Goal: Task Accomplishment & Management: Complete application form

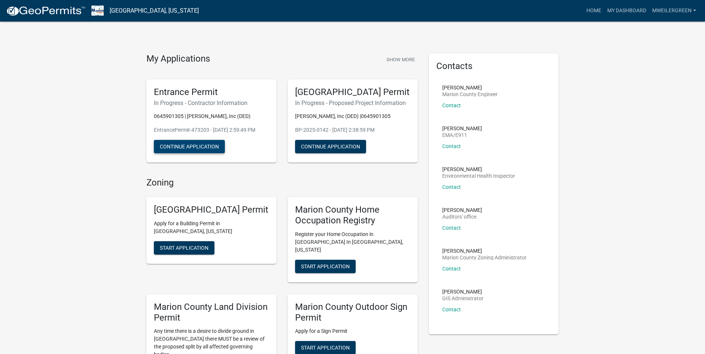
click at [184, 146] on button "Continue Application" at bounding box center [189, 146] width 71 height 13
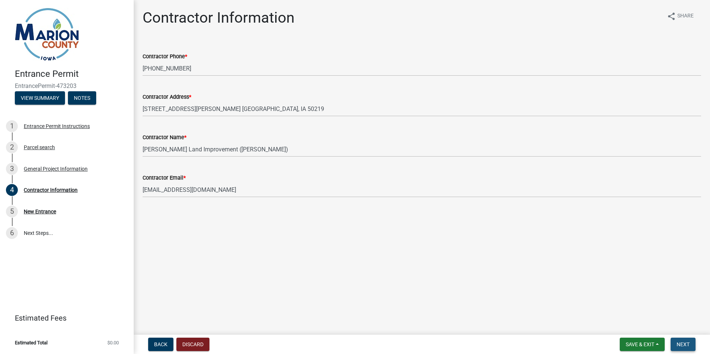
click at [684, 344] on span "Next" at bounding box center [683, 345] width 13 height 6
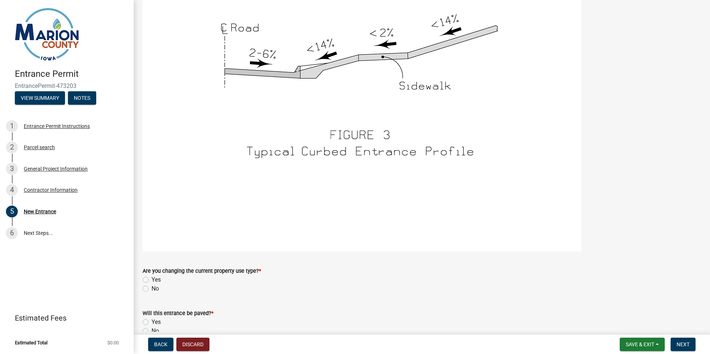
scroll to position [1196, 0]
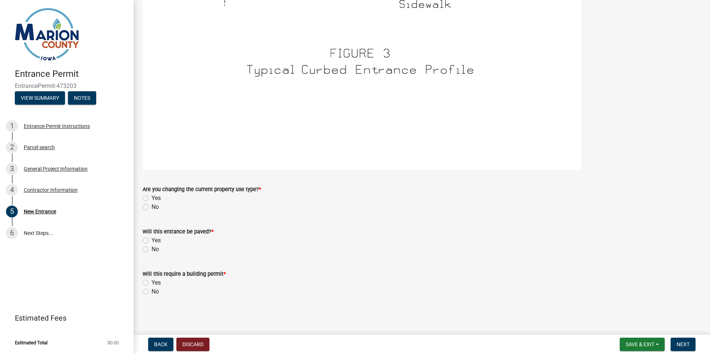
click at [152, 199] on label "Yes" at bounding box center [156, 198] width 9 height 9
click at [152, 199] on input "Yes" at bounding box center [154, 196] width 5 height 5
radio input "true"
click at [152, 240] on label "Yes" at bounding box center [156, 240] width 9 height 9
click at [152, 240] on input "Yes" at bounding box center [154, 238] width 5 height 5
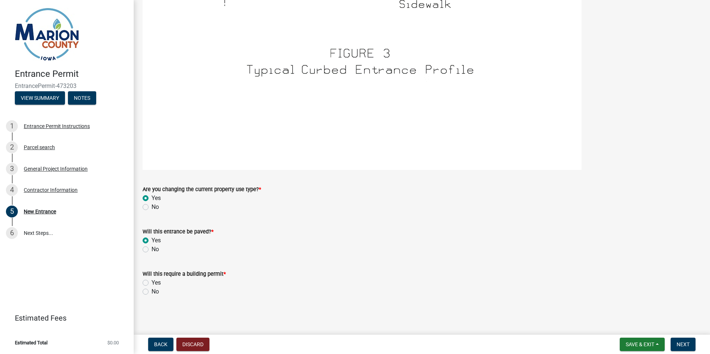
radio input "true"
click at [152, 284] on label "Yes" at bounding box center [156, 283] width 9 height 9
click at [152, 284] on input "Yes" at bounding box center [154, 281] width 5 height 5
radio input "true"
click at [684, 344] on span "Next" at bounding box center [683, 345] width 13 height 6
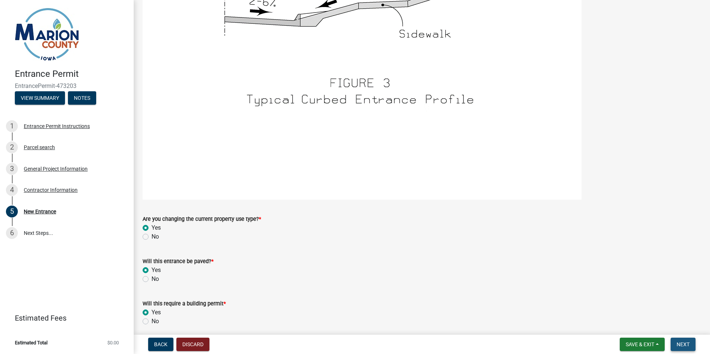
scroll to position [1226, 0]
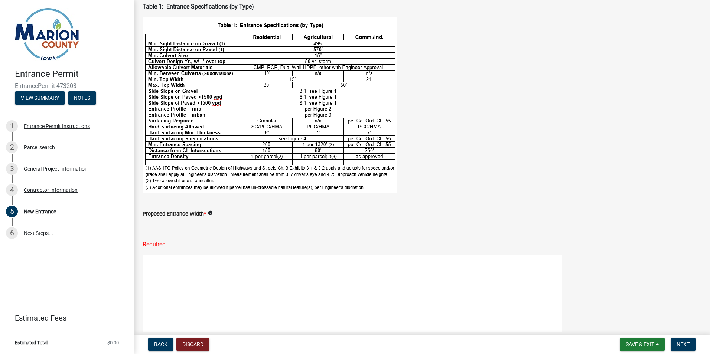
scroll to position [0, 0]
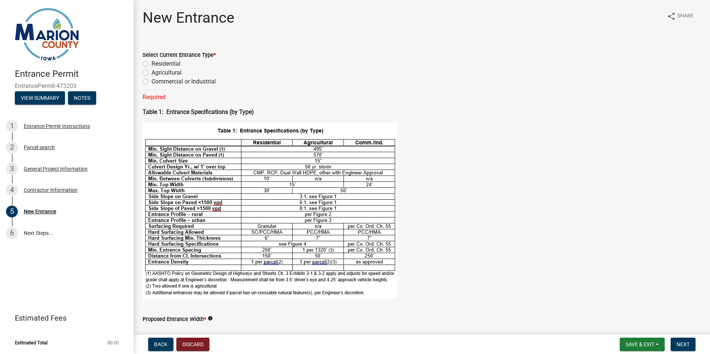
click at [152, 73] on label "Agricultural" at bounding box center [167, 72] width 30 height 9
click at [152, 73] on input "Agricultural" at bounding box center [154, 70] width 5 height 5
radio input "true"
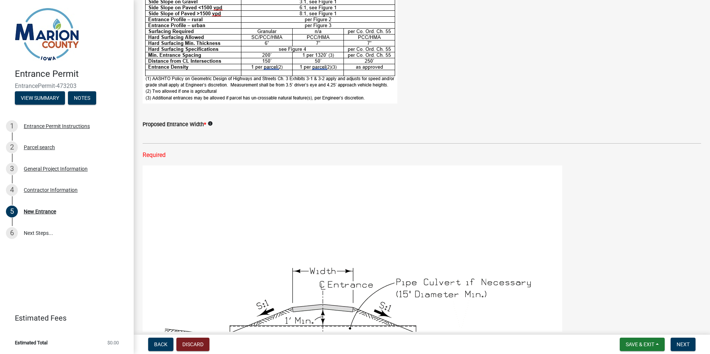
scroll to position [186, 0]
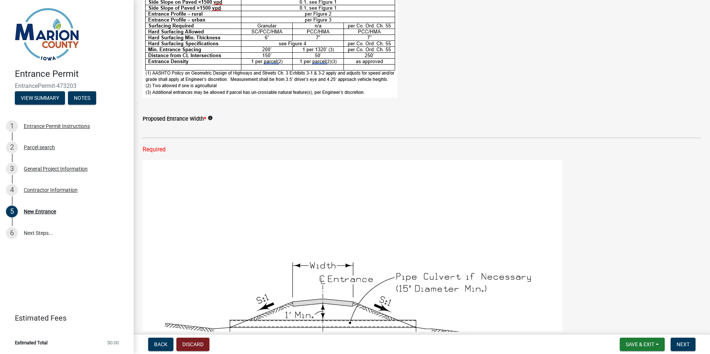
click at [298, 221] on img at bounding box center [353, 322] width 420 height 324
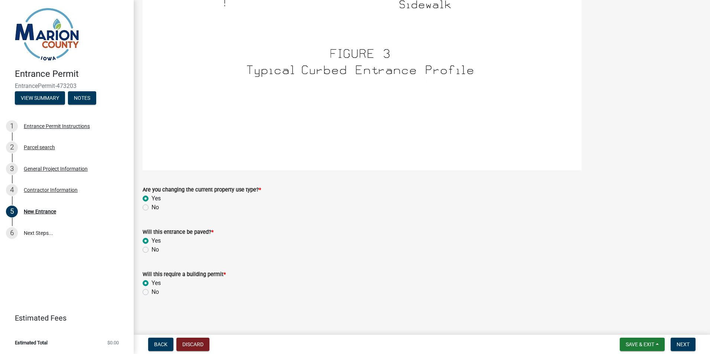
scroll to position [1211, 0]
click at [687, 344] on span "Next" at bounding box center [683, 345] width 13 height 6
click at [682, 346] on span "Next" at bounding box center [683, 345] width 13 height 6
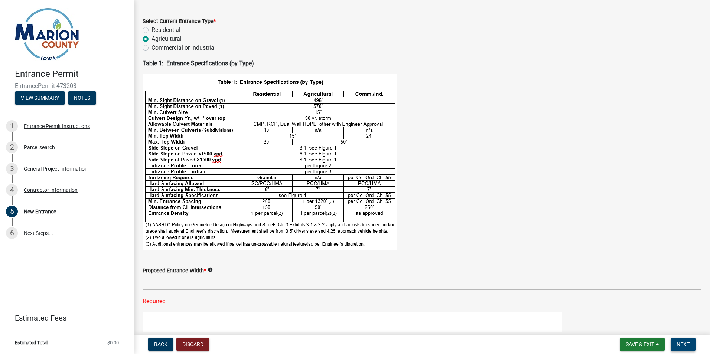
scroll to position [0, 0]
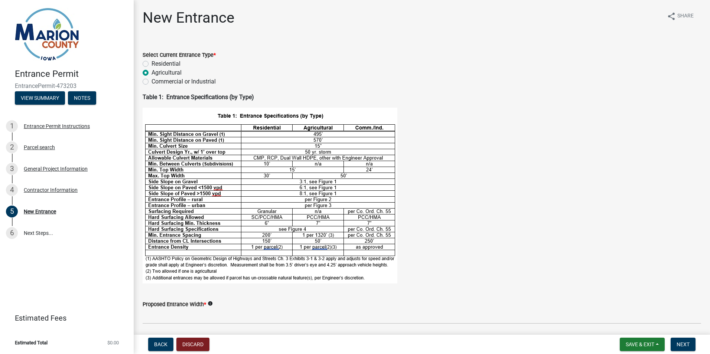
click at [304, 198] on img at bounding box center [270, 196] width 255 height 176
click at [271, 98] on p "Table 1: Entrance Specifications (by Type)" at bounding box center [422, 97] width 559 height 9
click at [261, 96] on p "Table 1: Entrance Specifications (by Type)" at bounding box center [422, 97] width 559 height 9
click at [256, 121] on img at bounding box center [270, 196] width 255 height 176
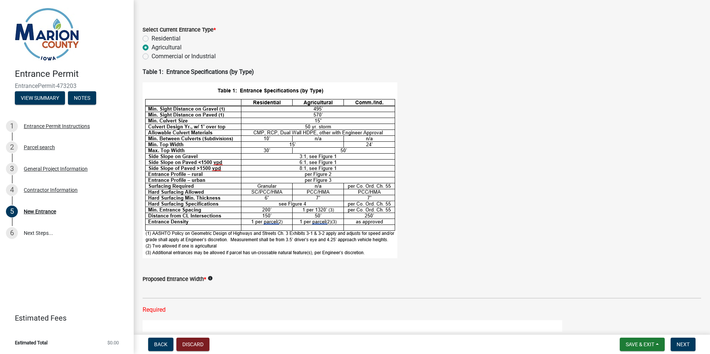
scroll to position [74, 0]
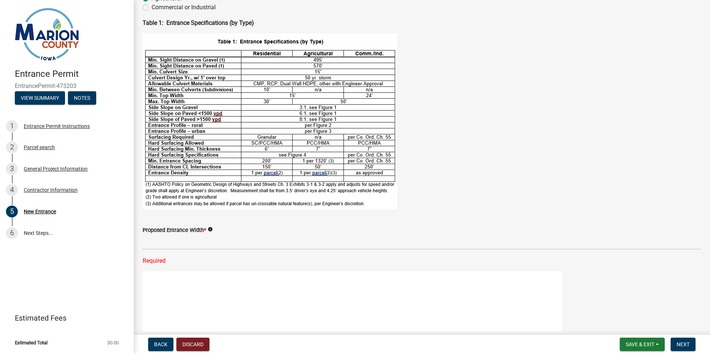
click at [164, 259] on div "Required" at bounding box center [422, 261] width 559 height 9
click at [158, 264] on div "Required" at bounding box center [422, 261] width 559 height 9
drag, startPoint x: 158, startPoint y: 264, endPoint x: 174, endPoint y: 262, distance: 15.4
click at [174, 262] on div "Required" at bounding box center [422, 261] width 559 height 9
drag, startPoint x: 174, startPoint y: 262, endPoint x: 187, endPoint y: 263, distance: 13.5
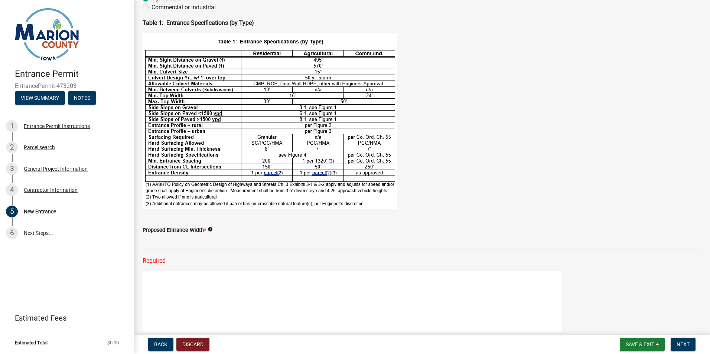
click at [187, 263] on div "Required" at bounding box center [422, 261] width 559 height 9
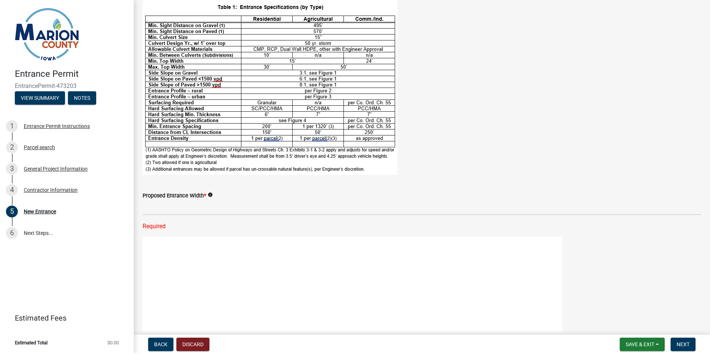
scroll to position [111, 0]
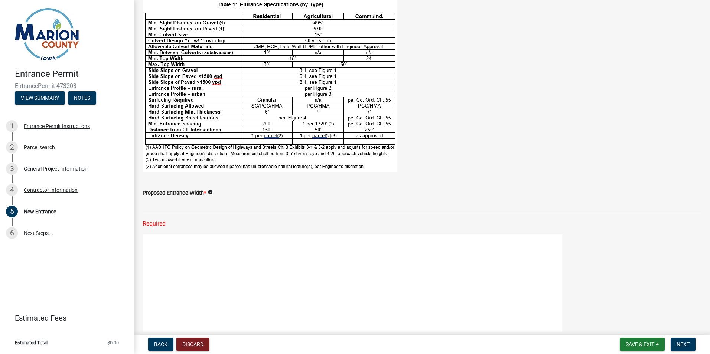
click at [195, 230] on wm-data-entity-input "Proposed Entrance Width * info Required" at bounding box center [422, 206] width 559 height 56
click at [174, 227] on div "Required" at bounding box center [422, 224] width 559 height 9
click at [142, 225] on div "Proposed Entrance Width * info Required" at bounding box center [422, 203] width 570 height 50
click at [146, 225] on div "Required" at bounding box center [422, 224] width 559 height 9
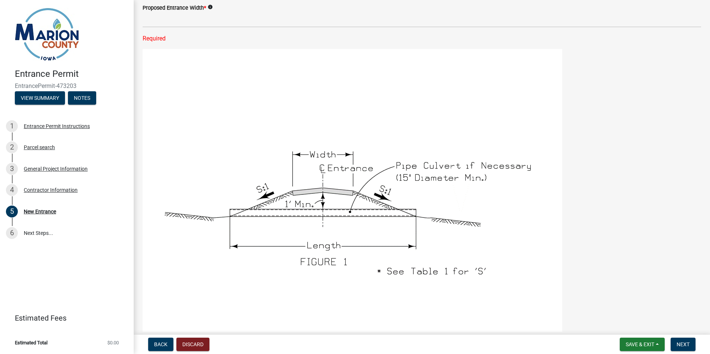
scroll to position [297, 0]
click at [250, 253] on img at bounding box center [353, 211] width 420 height 324
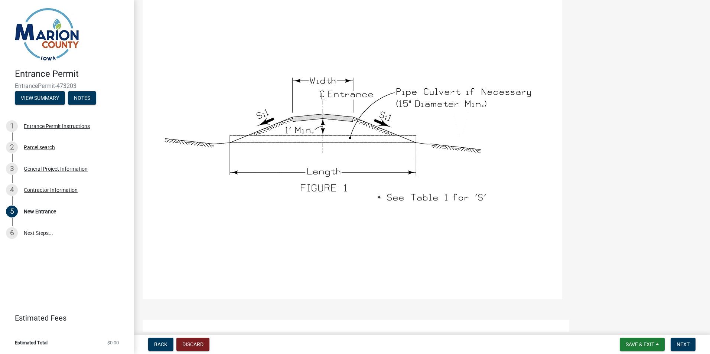
scroll to position [372, 0]
click at [678, 342] on span "Next" at bounding box center [683, 345] width 13 height 6
click at [679, 344] on span "Next" at bounding box center [683, 345] width 13 height 6
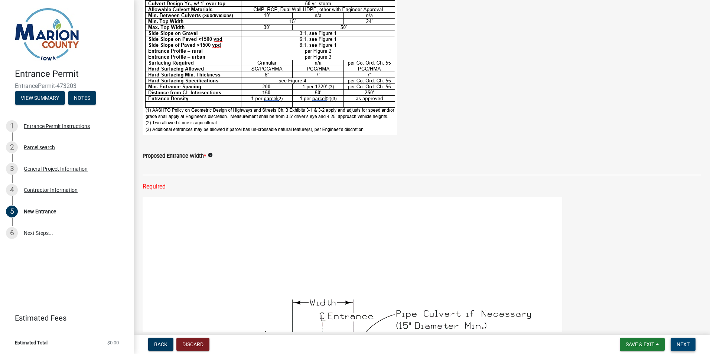
scroll to position [0, 0]
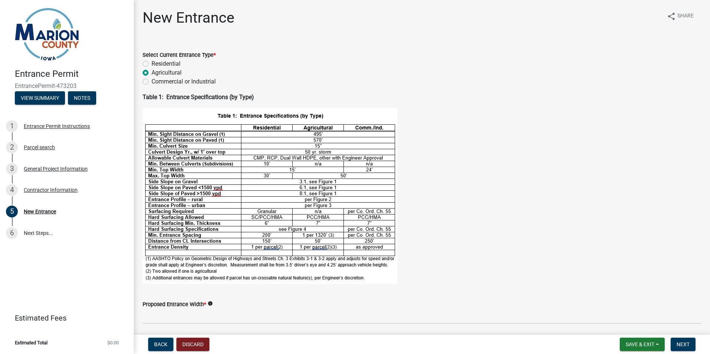
click at [152, 72] on label "Agricultural" at bounding box center [167, 72] width 30 height 9
click at [152, 72] on input "Agricultural" at bounding box center [154, 70] width 5 height 5
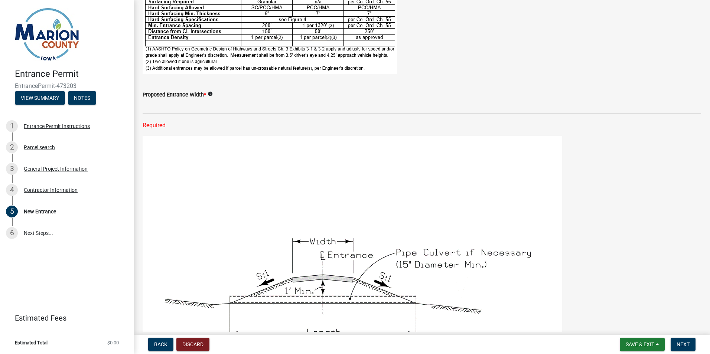
scroll to position [223, 0]
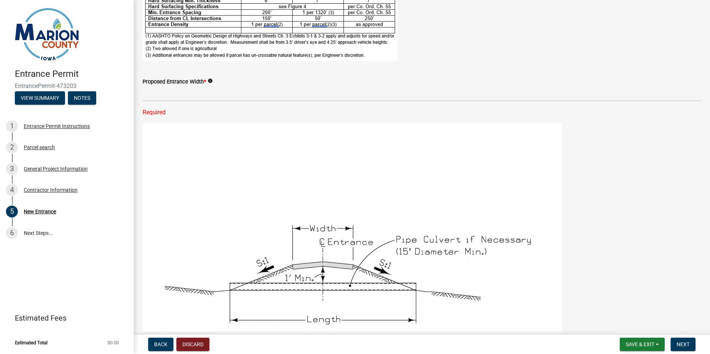
click at [204, 81] on span "*" at bounding box center [205, 82] width 2 height 6
click at [206, 79] on span "*" at bounding box center [205, 82] width 2 height 6
click at [211, 80] on icon "info" at bounding box center [210, 80] width 5 height 5
click at [245, 191] on img at bounding box center [353, 285] width 420 height 324
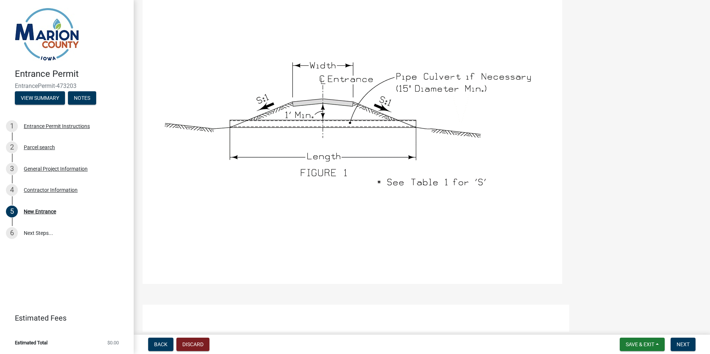
scroll to position [409, 0]
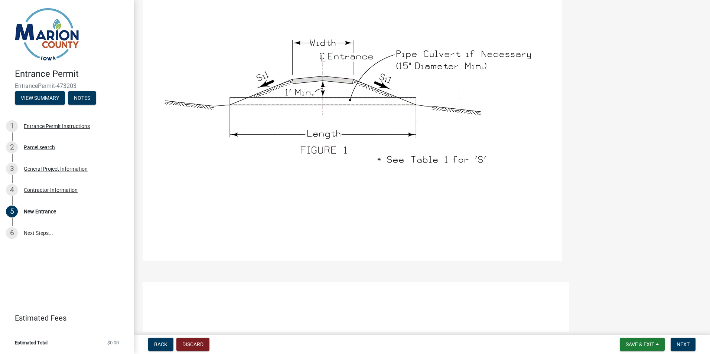
click at [366, 167] on img at bounding box center [353, 99] width 420 height 324
click at [311, 142] on img at bounding box center [353, 99] width 420 height 324
click at [315, 134] on img at bounding box center [353, 99] width 420 height 324
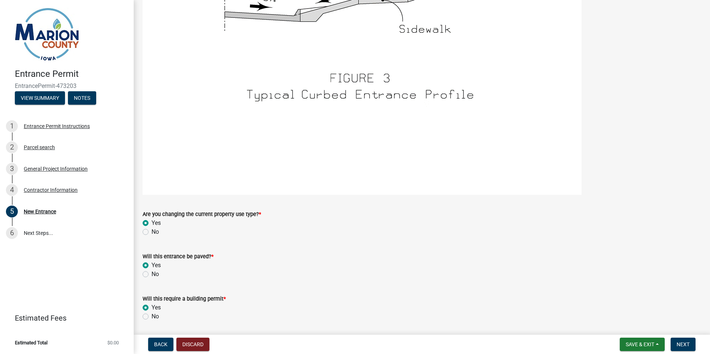
scroll to position [1211, 0]
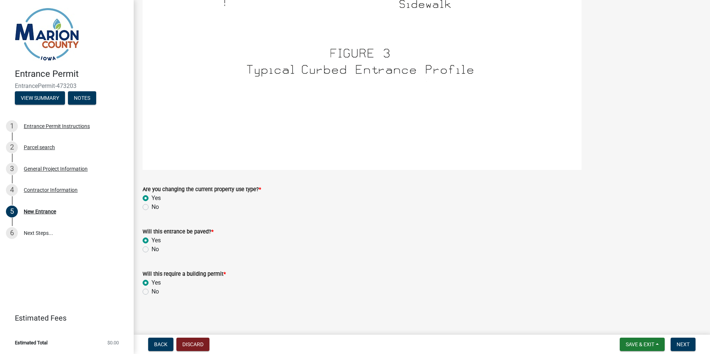
click at [152, 198] on label "Yes" at bounding box center [156, 198] width 9 height 9
click at [152, 198] on input "Yes" at bounding box center [154, 196] width 5 height 5
click at [152, 240] on label "Yes" at bounding box center [156, 240] width 9 height 9
click at [152, 240] on input "Yes" at bounding box center [154, 238] width 5 height 5
click at [152, 282] on label "Yes" at bounding box center [156, 283] width 9 height 9
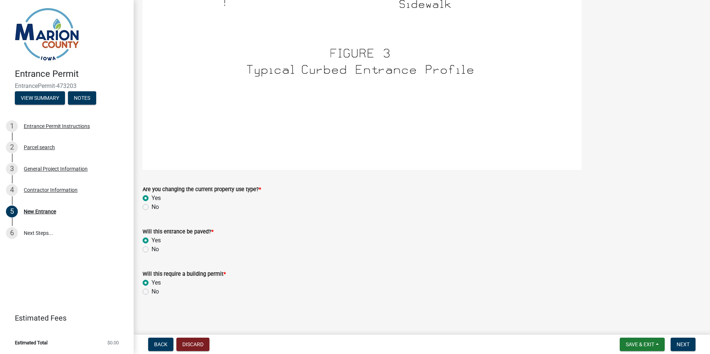
click at [152, 282] on input "Yes" at bounding box center [154, 281] width 5 height 5
click at [687, 343] on span "Next" at bounding box center [683, 345] width 13 height 6
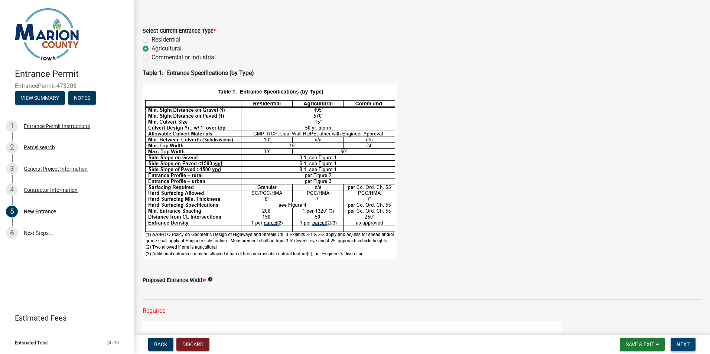
scroll to position [37, 0]
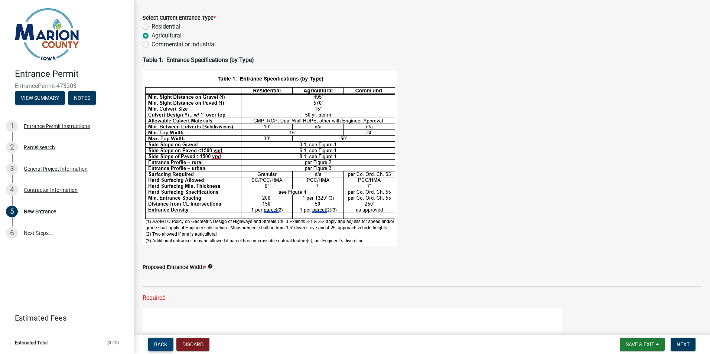
click at [165, 344] on span "Back" at bounding box center [160, 345] width 13 height 6
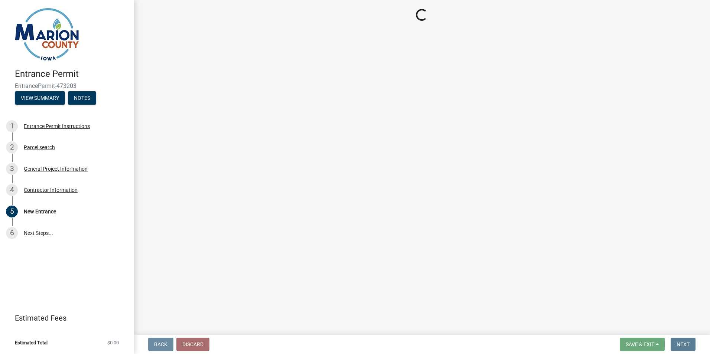
scroll to position [0, 0]
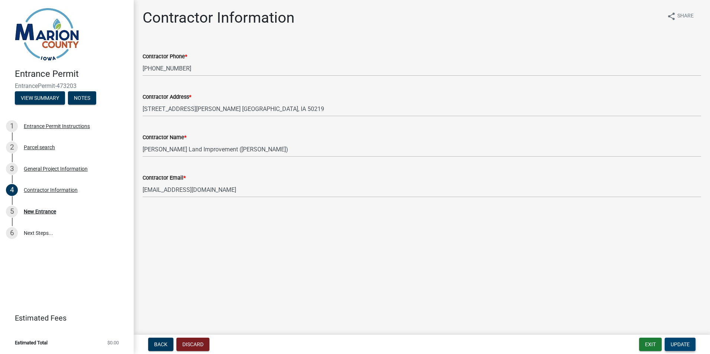
click at [685, 346] on span "Update" at bounding box center [680, 345] width 19 height 6
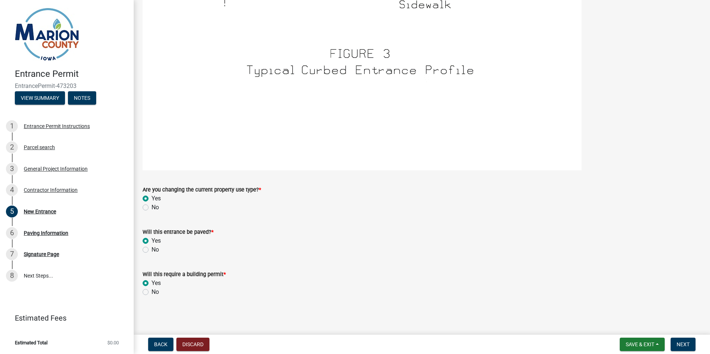
scroll to position [1196, 0]
click at [682, 346] on span "Next" at bounding box center [683, 345] width 13 height 6
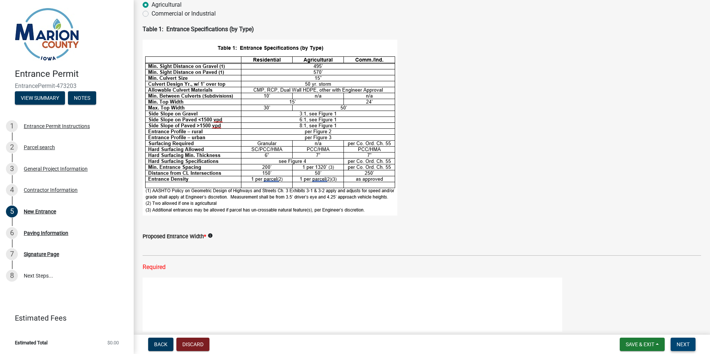
scroll to position [74, 0]
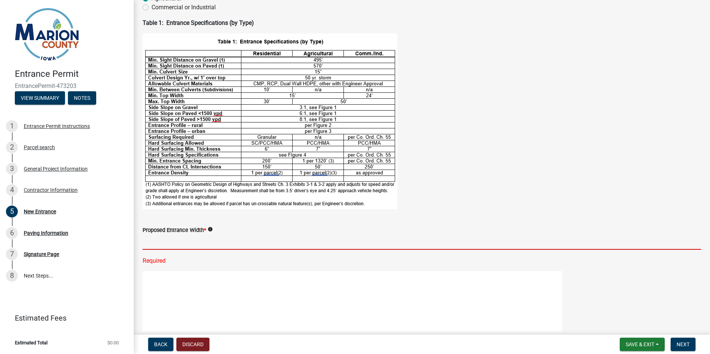
click at [198, 242] on input "text" at bounding box center [422, 242] width 559 height 15
click at [252, 243] on input "text" at bounding box center [422, 242] width 559 height 15
click at [154, 245] on input "text" at bounding box center [422, 242] width 559 height 15
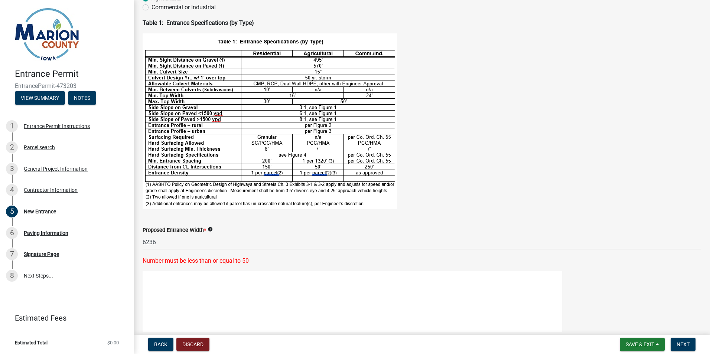
click at [245, 261] on div "Number must be less than or equal to 50" at bounding box center [422, 261] width 559 height 9
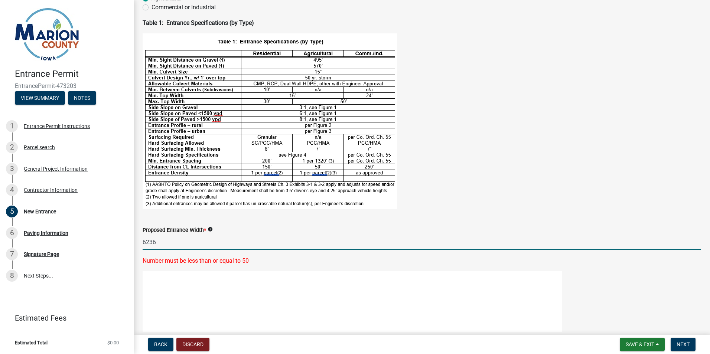
click at [191, 242] on input "6236" at bounding box center [422, 242] width 559 height 15
type input "6"
type input "36"
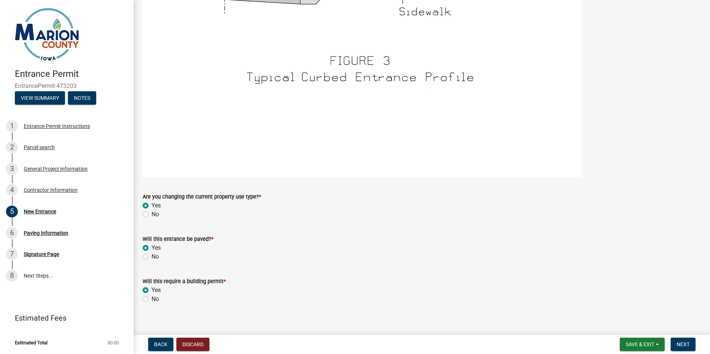
scroll to position [1196, 0]
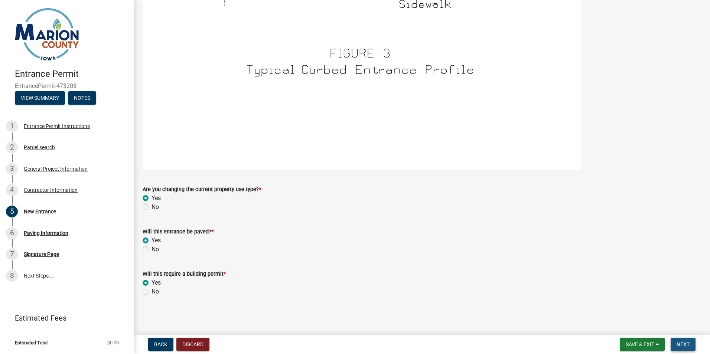
click at [684, 343] on span "Next" at bounding box center [683, 345] width 13 height 6
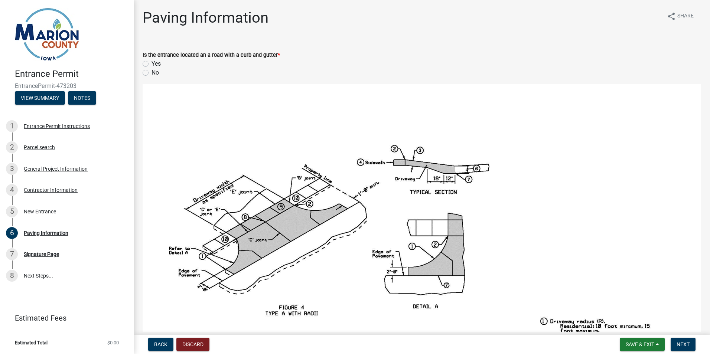
click at [152, 72] on label "No" at bounding box center [155, 72] width 7 height 9
click at [152, 72] on input "No" at bounding box center [154, 70] width 5 height 5
radio input "true"
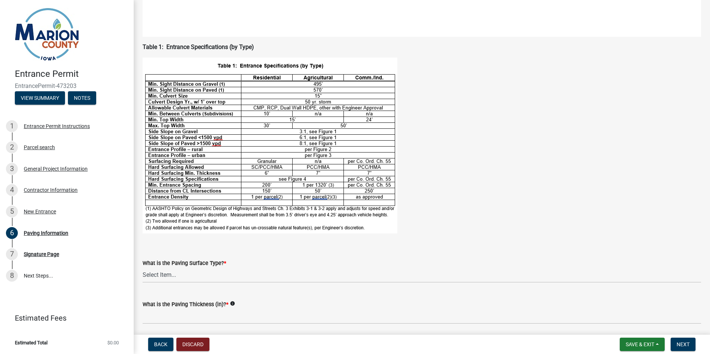
scroll to position [780, 0]
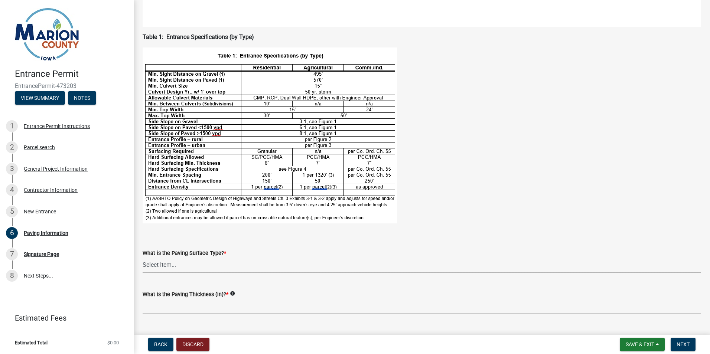
click at [178, 258] on select "Select Item... Seal Coat Asphalt Concrete" at bounding box center [422, 265] width 559 height 15
click at [143, 258] on select "Select Item... Seal Coat Asphalt Concrete" at bounding box center [422, 265] width 559 height 15
select select "0181f2aa-d129-4250-a354-69bbaf3c6063"
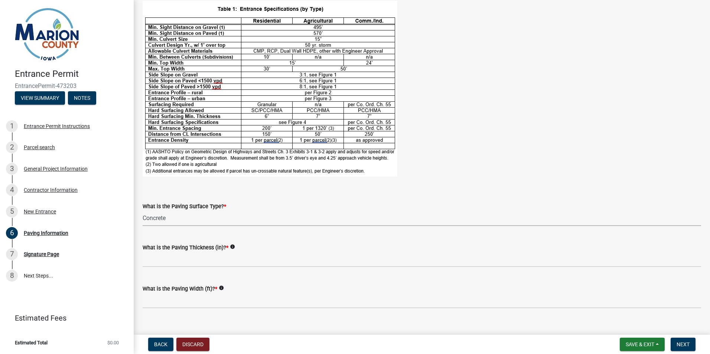
scroll to position [832, 0]
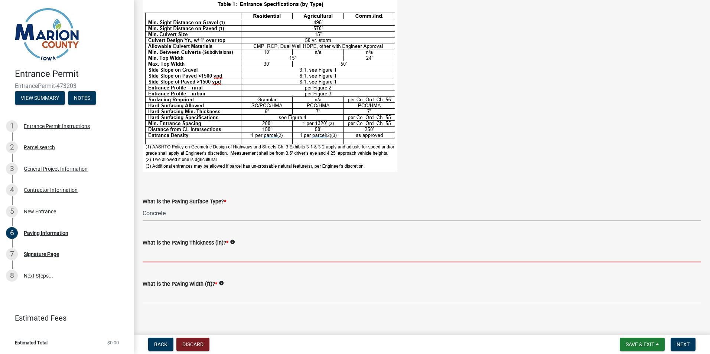
click at [190, 251] on input "text" at bounding box center [422, 254] width 559 height 15
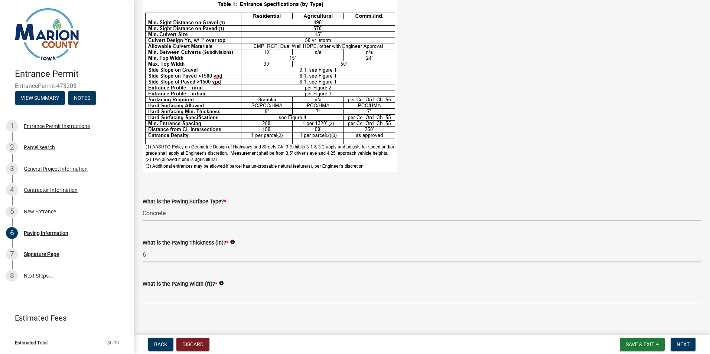
type input "6"
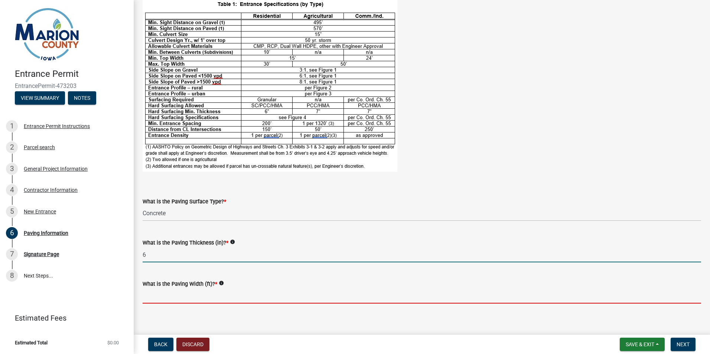
click at [173, 289] on input "text" at bounding box center [422, 296] width 559 height 15
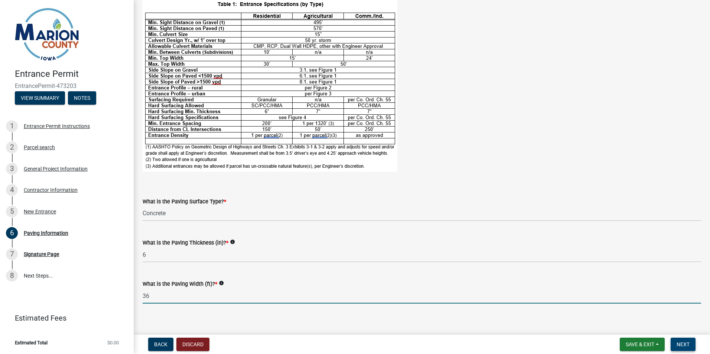
type input "36"
click at [683, 346] on span "Next" at bounding box center [683, 345] width 13 height 6
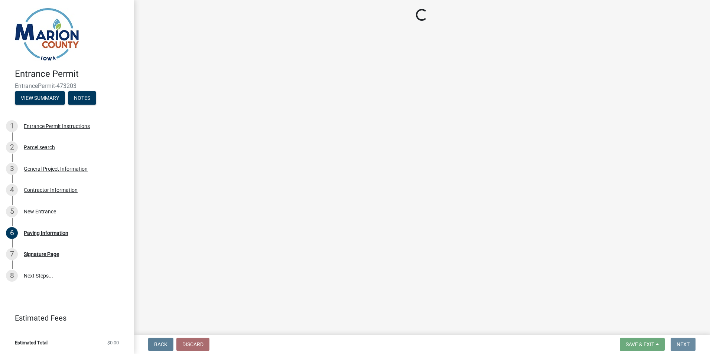
scroll to position [0, 0]
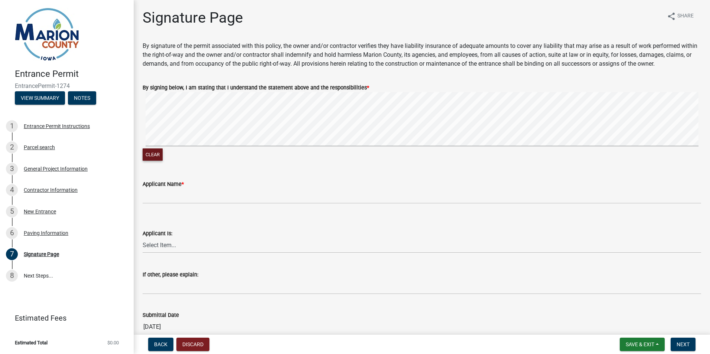
click at [157, 153] on button "Clear" at bounding box center [153, 155] width 20 height 12
click at [156, 154] on button "Clear" at bounding box center [153, 155] width 20 height 12
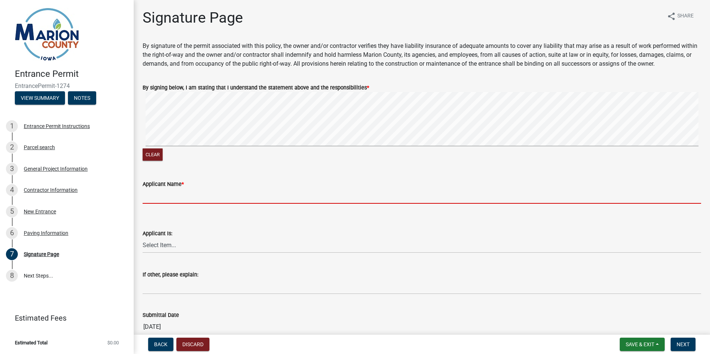
click at [171, 197] on input "Applicant Name *" at bounding box center [422, 196] width 559 height 15
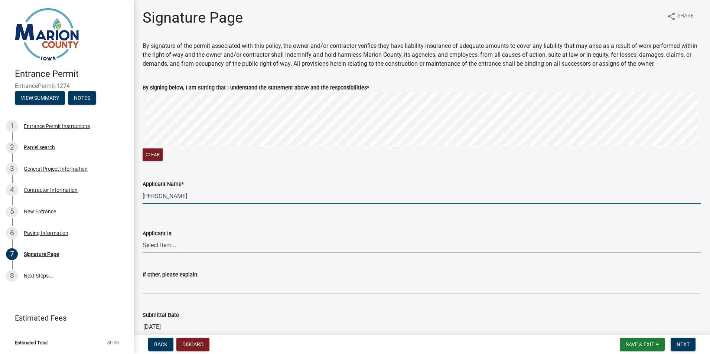
type input "[PERSON_NAME]"
click at [197, 246] on select "Select Item... Homeowner Contractor Other" at bounding box center [422, 245] width 559 height 15
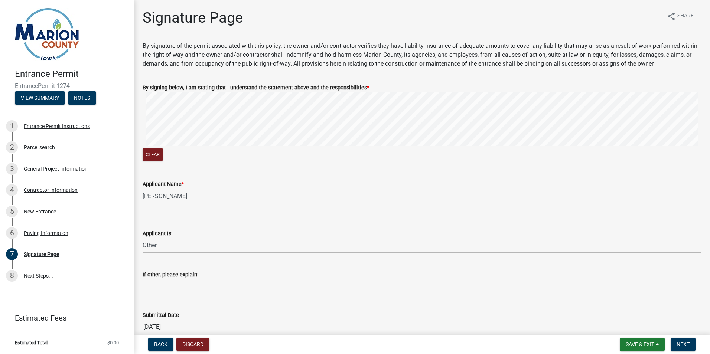
click at [143, 238] on select "Select Item... Homeowner Contractor Other" at bounding box center [422, 245] width 559 height 15
select select "6cd476d5-3493-49cf-8981-d2b7d4b1e657"
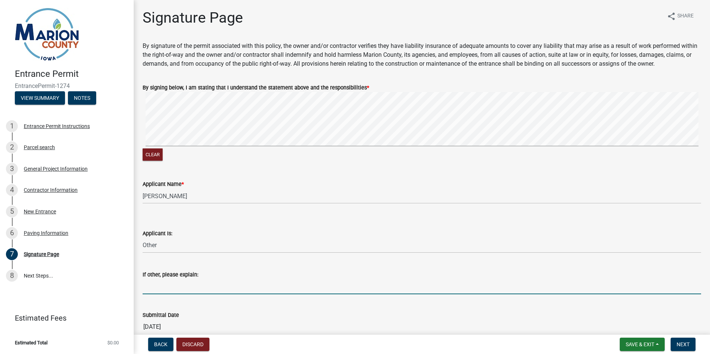
click at [197, 290] on input "If other, please explain:" at bounding box center [422, 286] width 559 height 15
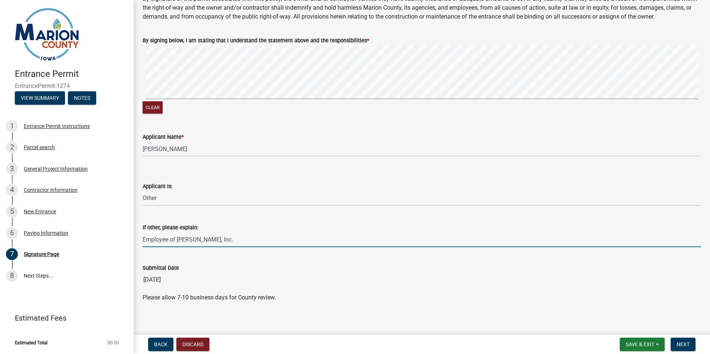
scroll to position [52, 0]
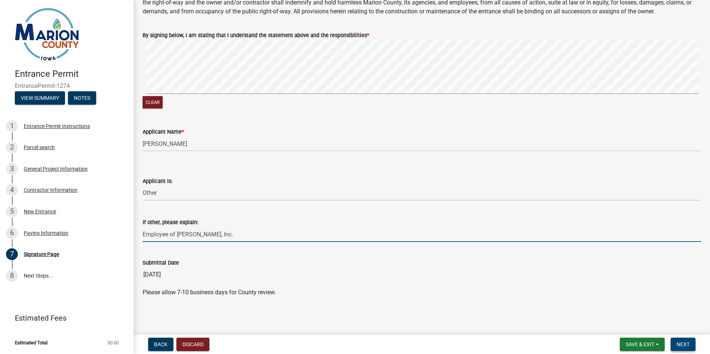
type input "Employee of [PERSON_NAME], Inc."
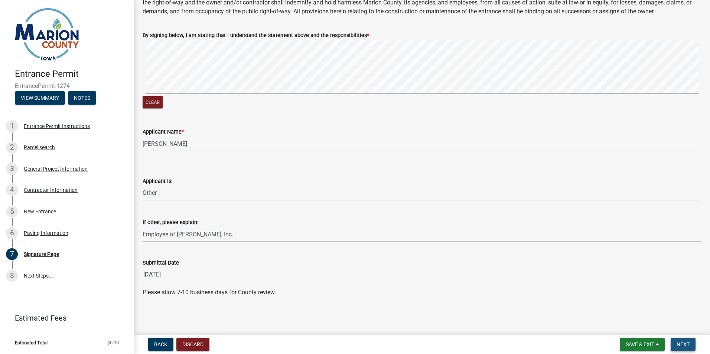
click at [683, 344] on span "Next" at bounding box center [683, 345] width 13 height 6
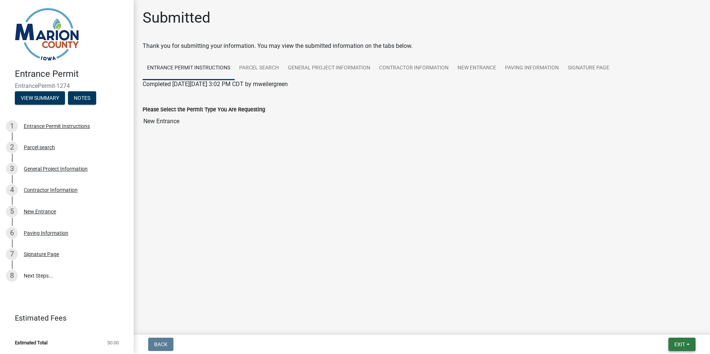
click at [678, 347] on span "Exit" at bounding box center [680, 345] width 11 height 6
click at [655, 326] on button "Save & Exit" at bounding box center [666, 326] width 59 height 18
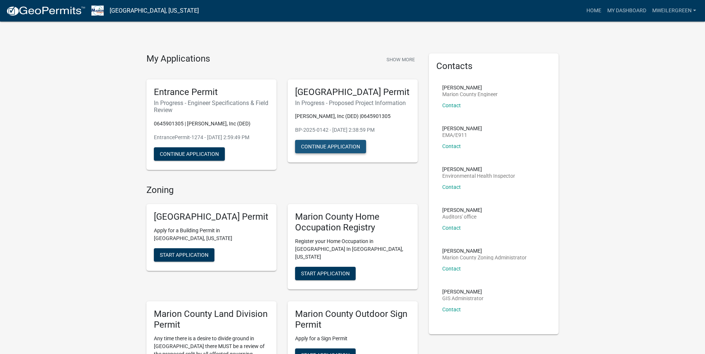
click at [330, 153] on button "Continue Application" at bounding box center [330, 146] width 71 height 13
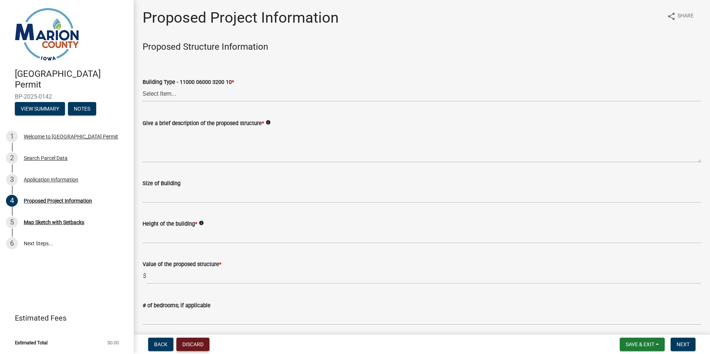
click at [197, 344] on button "Discard" at bounding box center [193, 344] width 33 height 13
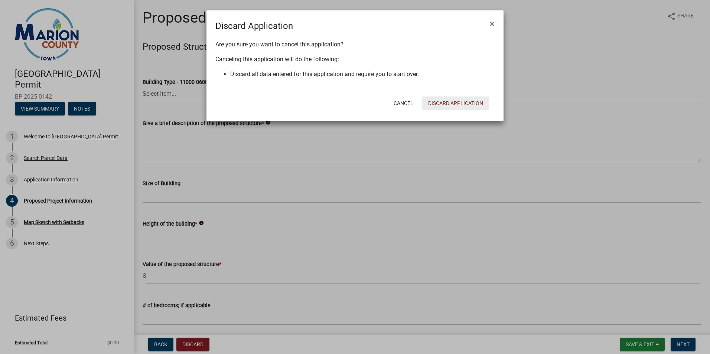
click at [454, 104] on button "Discard Application" at bounding box center [455, 103] width 67 height 13
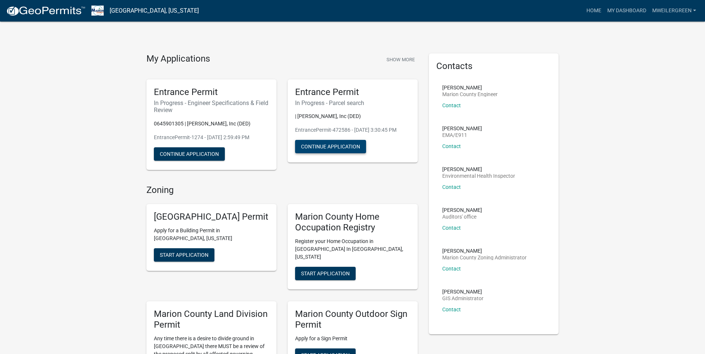
click at [328, 145] on button "Continue Application" at bounding box center [330, 146] width 71 height 13
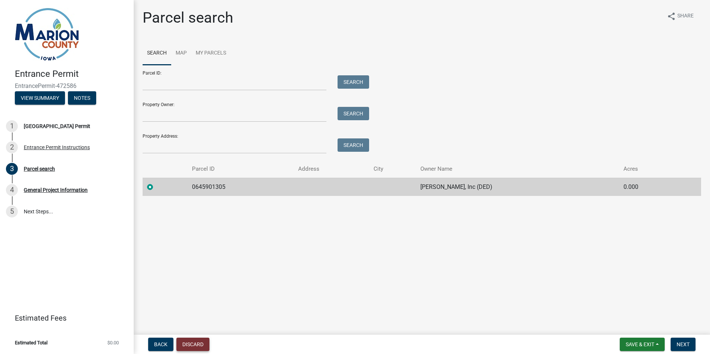
click at [194, 345] on button "Discard" at bounding box center [193, 344] width 33 height 13
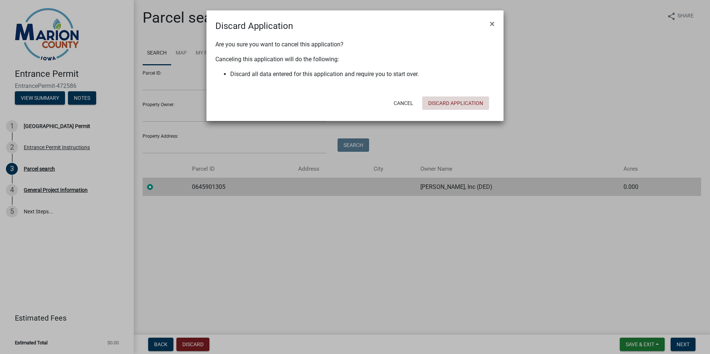
click at [452, 101] on button "Discard Application" at bounding box center [455, 103] width 67 height 13
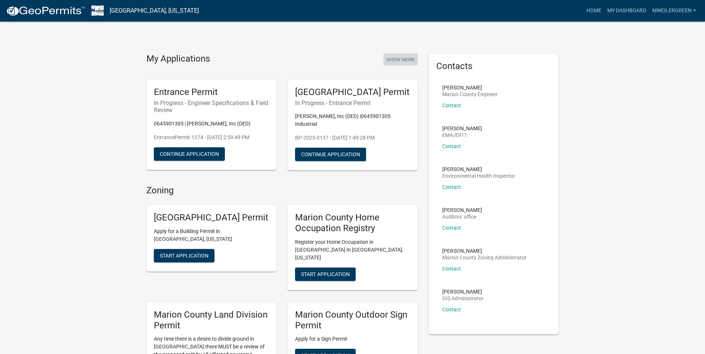
click at [402, 59] on button "Show More" at bounding box center [400, 60] width 34 height 12
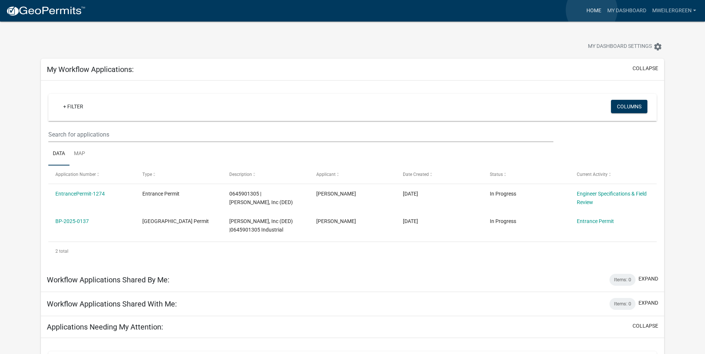
click at [592, 10] on link "Home" at bounding box center [593, 11] width 21 height 14
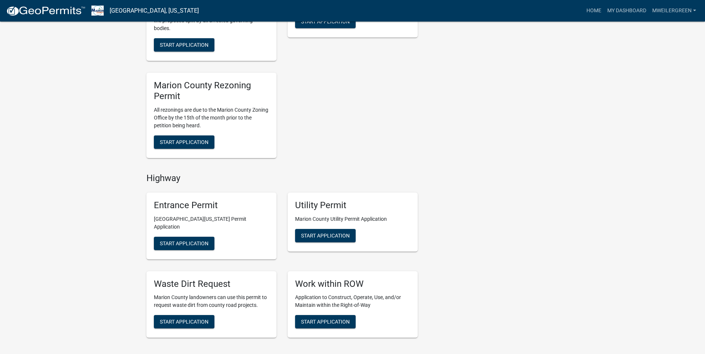
scroll to position [372, 0]
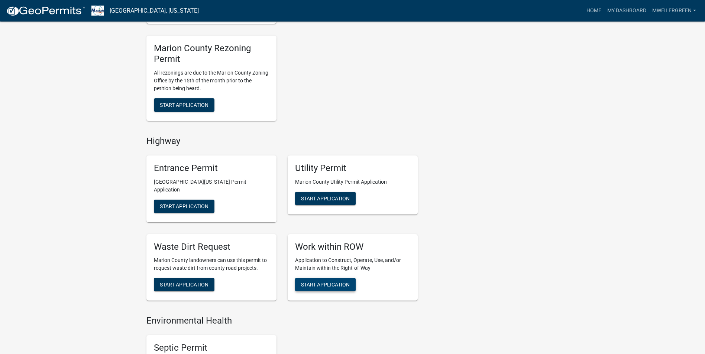
click at [323, 282] on span "Start Application" at bounding box center [325, 285] width 49 height 6
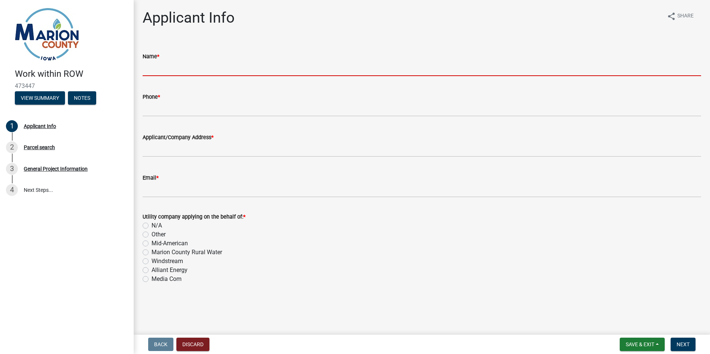
click at [191, 73] on input "Name *" at bounding box center [422, 68] width 559 height 15
type input "[PERSON_NAME]"
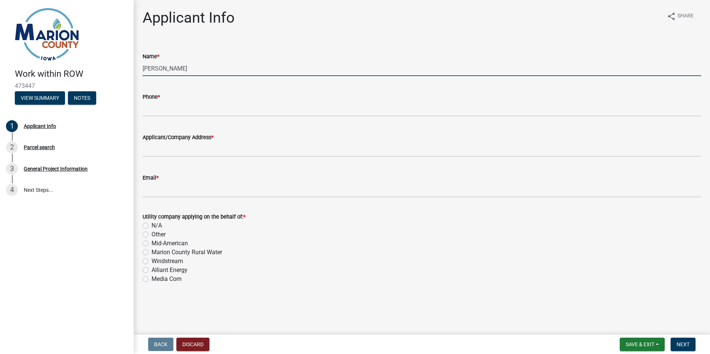
type input "6417801520"
type input "1200 Hwy 102"
type input "[EMAIL_ADDRESS][DOMAIN_NAME]"
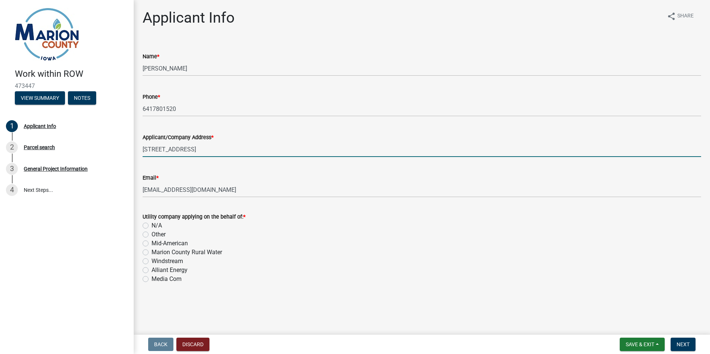
drag, startPoint x: 200, startPoint y: 149, endPoint x: 144, endPoint y: 149, distance: 55.7
click at [144, 149] on input "1200 Hwy 102" at bounding box center [422, 149] width 559 height 15
type input "815 Weiler Drive, Knoxville IA 50138"
click at [295, 235] on div "Other" at bounding box center [422, 234] width 559 height 9
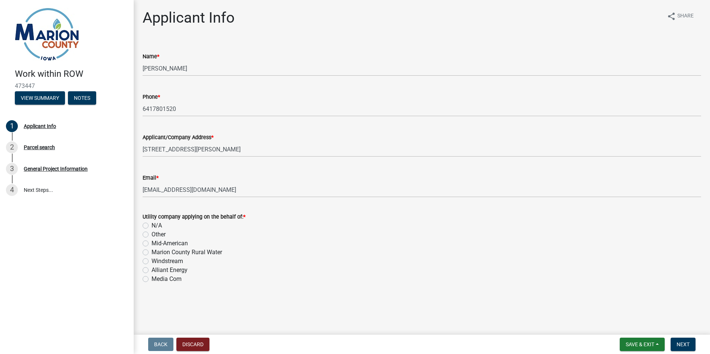
click at [152, 226] on label "N/A" at bounding box center [157, 225] width 10 height 9
click at [152, 226] on input "N/A" at bounding box center [154, 223] width 5 height 5
radio input "true"
click at [682, 344] on span "Next" at bounding box center [683, 345] width 13 height 6
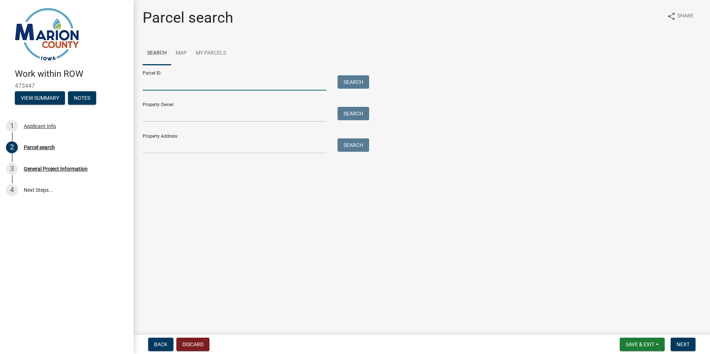
click at [175, 82] on input "Parcel ID:" at bounding box center [235, 82] width 184 height 15
type input "0645901305"
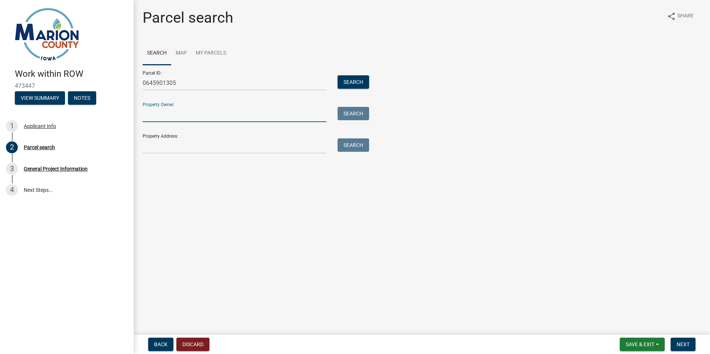
click at [221, 121] on input "Property Owner:" at bounding box center [235, 114] width 184 height 15
click at [236, 120] on input "Property Owner:" at bounding box center [235, 114] width 184 height 15
click at [292, 146] on input "Property Address:" at bounding box center [235, 146] width 184 height 15
click at [317, 178] on main "Parcel search share Share Search Map My Parcels Parcel ID: 0645901305 Search Pr…" at bounding box center [422, 166] width 577 height 332
click at [198, 82] on input "0645901305" at bounding box center [235, 82] width 184 height 15
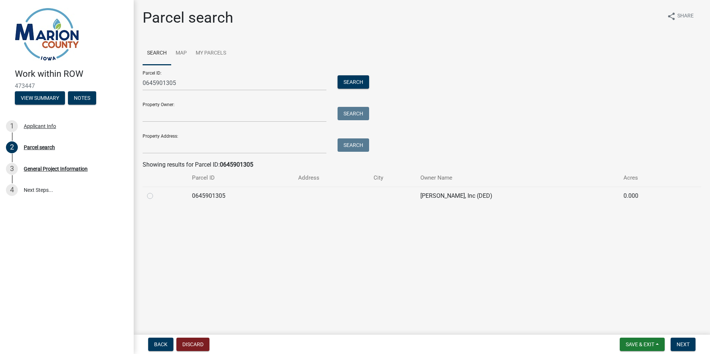
click at [156, 192] on label at bounding box center [156, 192] width 0 height 0
click at [156, 197] on input "radio" at bounding box center [158, 194] width 5 height 5
radio input "true"
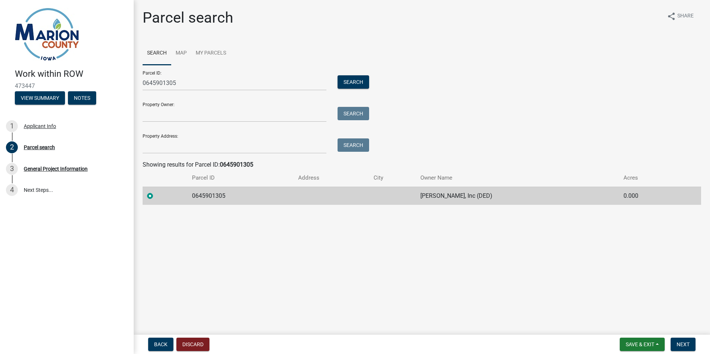
click at [448, 271] on main "Parcel search share Share Search Map My Parcels Parcel ID: 0645901305 Search Pr…" at bounding box center [422, 166] width 577 height 332
click at [183, 197] on div at bounding box center [165, 196] width 36 height 9
click at [684, 346] on span "Next" at bounding box center [683, 345] width 13 height 6
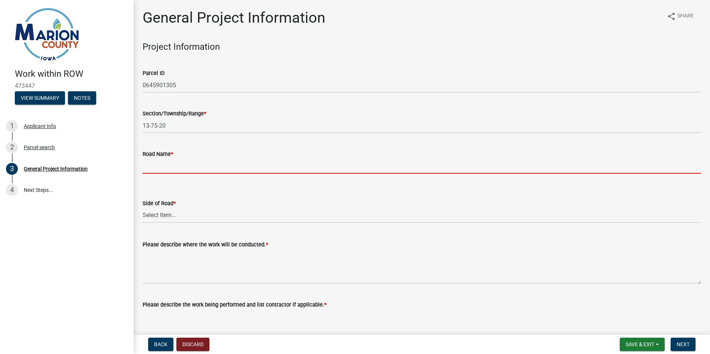
click at [201, 170] on input "Road Name *" at bounding box center [422, 166] width 559 height 15
type input "[PERSON_NAME] Drive"
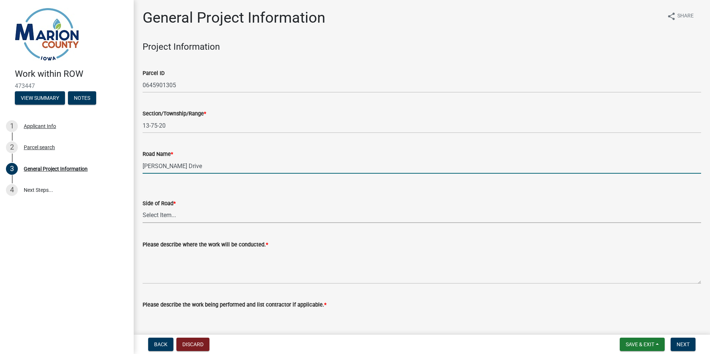
click at [194, 214] on select "Select Item... North South East West" at bounding box center [422, 215] width 559 height 15
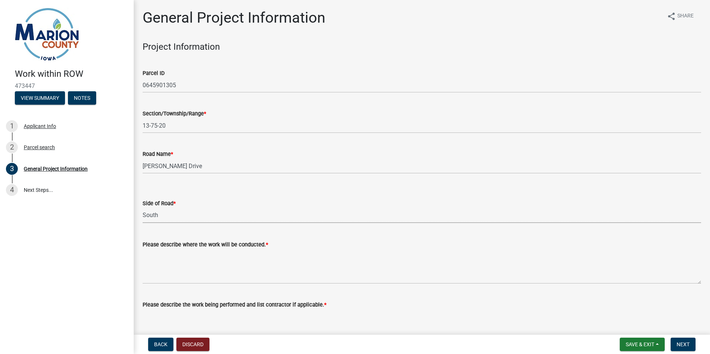
click at [143, 208] on select "Select Item... North South East West" at bounding box center [422, 215] width 559 height 15
select select "9f1c44c3-1cab-48b2-944c-463e6854707b"
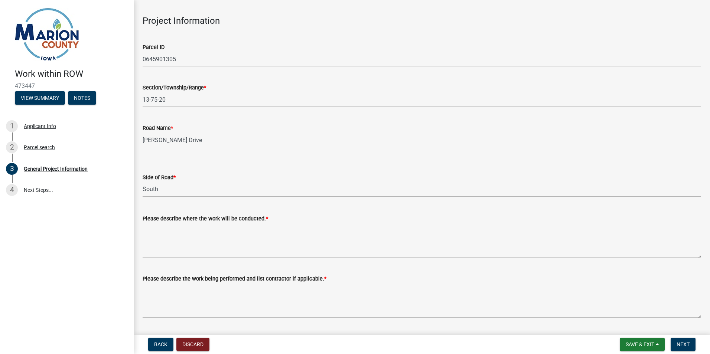
scroll to position [37, 0]
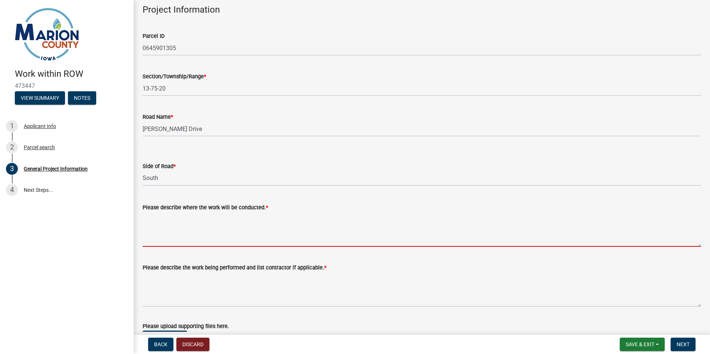
click at [214, 242] on textarea "Please describe where the work will be conducted. *" at bounding box center [422, 229] width 559 height 35
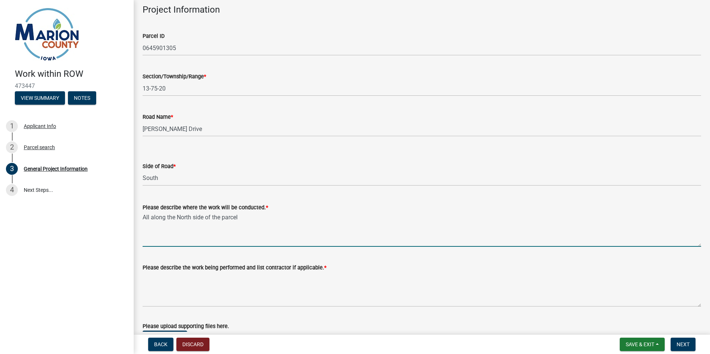
type textarea "All along the North side of the parcel"
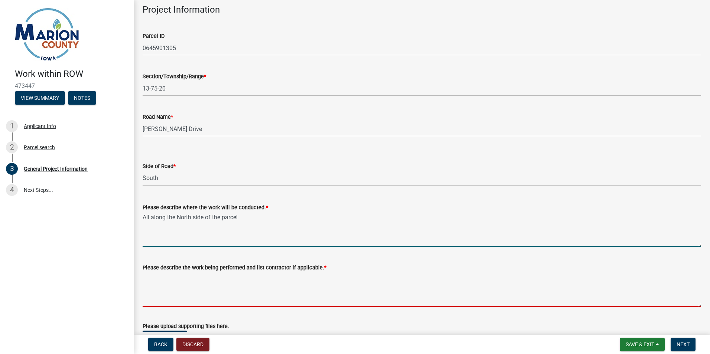
click at [205, 296] on textarea "Please describe the work being performed and list contractor if applicable. *" at bounding box center [422, 289] width 559 height 35
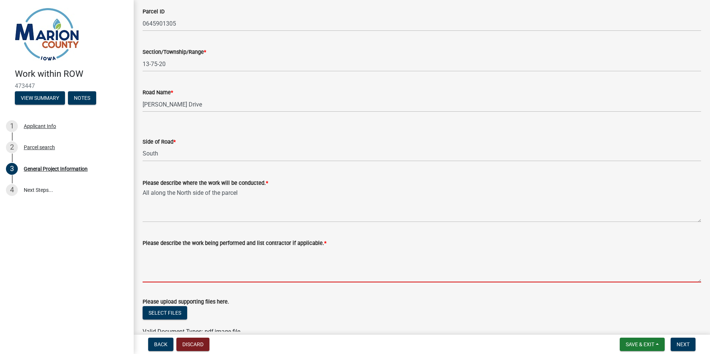
scroll to position [74, 0]
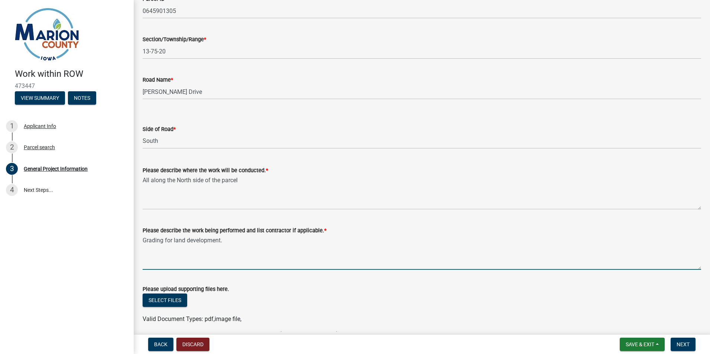
click at [237, 243] on textarea "Grading for land development." at bounding box center [422, 252] width 559 height 35
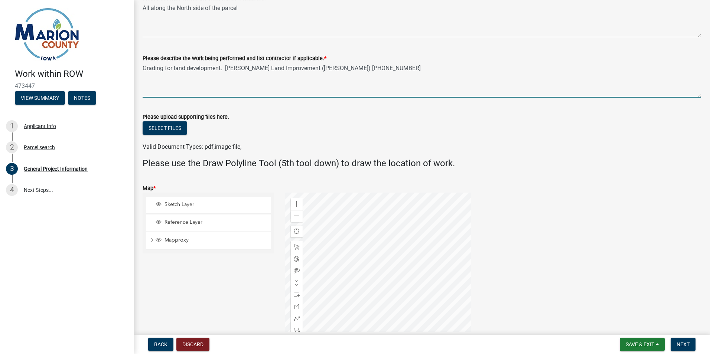
scroll to position [260, 0]
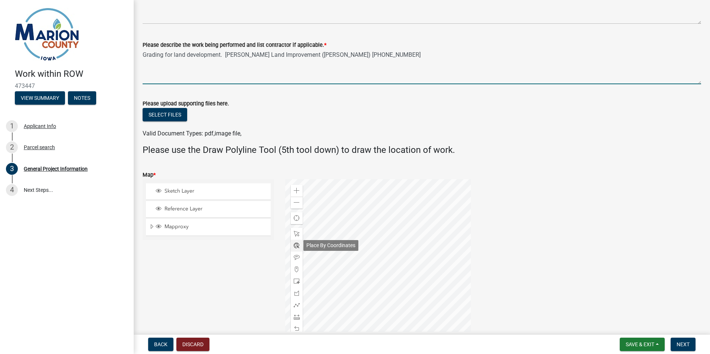
type textarea "Grading for land development. Brackin Land Improvement (Trina) 641 626-3955"
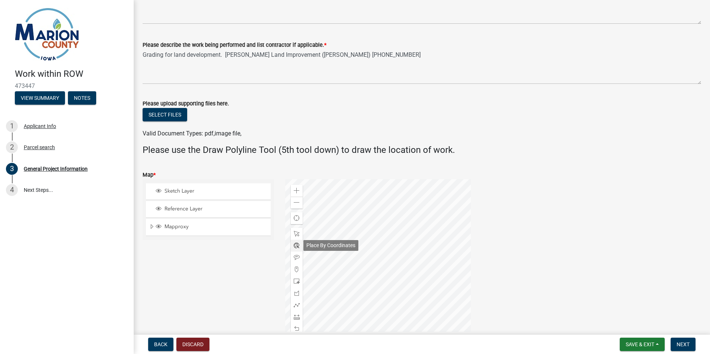
click at [295, 246] on span at bounding box center [297, 246] width 6 height 6
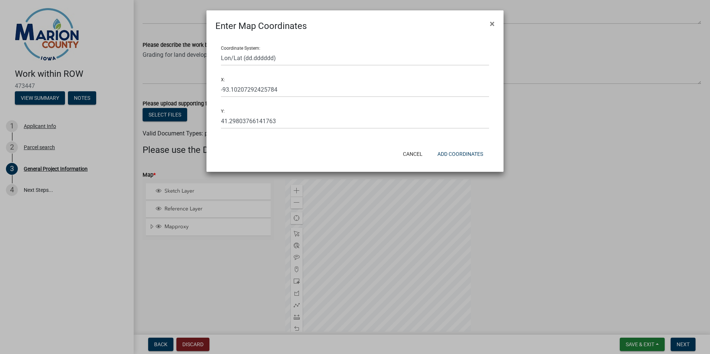
drag, startPoint x: 333, startPoint y: 225, endPoint x: 369, endPoint y: 226, distance: 35.7
click at [369, 226] on ngb-modal-window "Enter Map Coordinates × Coordinate System: Lon/Lat (dd.dddddd) Lon/Lat (dd mm s…" at bounding box center [355, 177] width 710 height 354
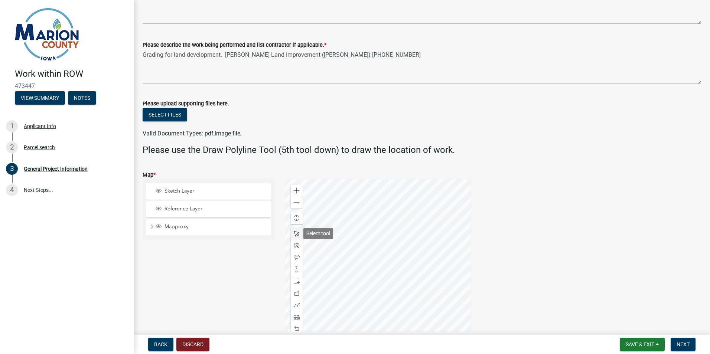
click at [294, 231] on span at bounding box center [297, 234] width 6 height 6
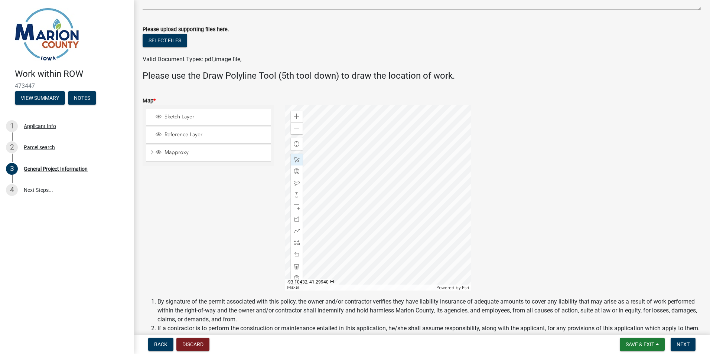
scroll to position [297, 0]
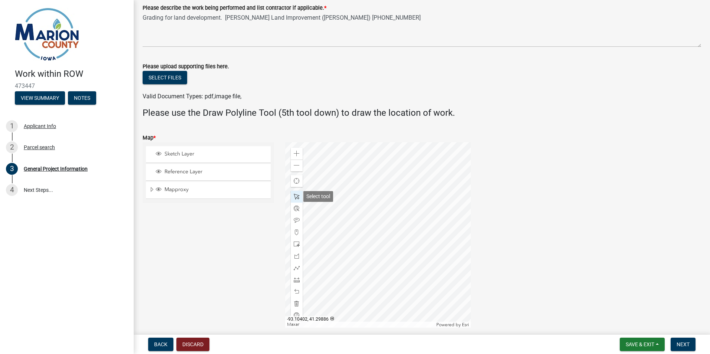
click at [296, 196] on span at bounding box center [297, 197] width 6 height 6
click at [295, 256] on span at bounding box center [297, 256] width 6 height 6
click at [337, 189] on div at bounding box center [378, 235] width 186 height 186
click at [341, 194] on div at bounding box center [378, 235] width 186 height 186
click at [334, 190] on div at bounding box center [378, 235] width 186 height 186
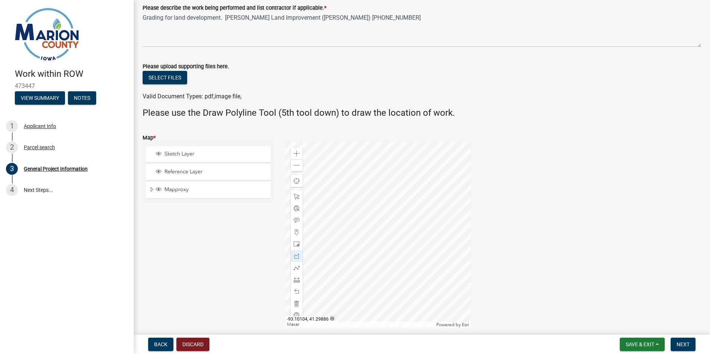
click at [419, 190] on div at bounding box center [378, 235] width 186 height 186
click at [295, 257] on span at bounding box center [297, 256] width 6 height 6
click at [333, 190] on div at bounding box center [378, 235] width 186 height 186
click at [420, 190] on div at bounding box center [378, 235] width 186 height 186
drag, startPoint x: 178, startPoint y: 250, endPoint x: 210, endPoint y: 280, distance: 43.9
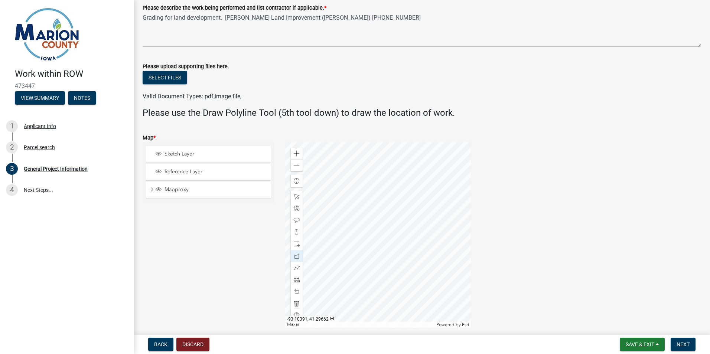
click at [210, 280] on div "Sketch Layer Reference Layer Mapproxy Surveys Townships Political Townships Tow…" at bounding box center [208, 235] width 143 height 186
click at [295, 256] on span at bounding box center [297, 256] width 6 height 6
click at [334, 187] on div at bounding box center [378, 235] width 186 height 186
click at [339, 194] on div at bounding box center [378, 235] width 186 height 186
click at [422, 188] on div at bounding box center [378, 235] width 186 height 186
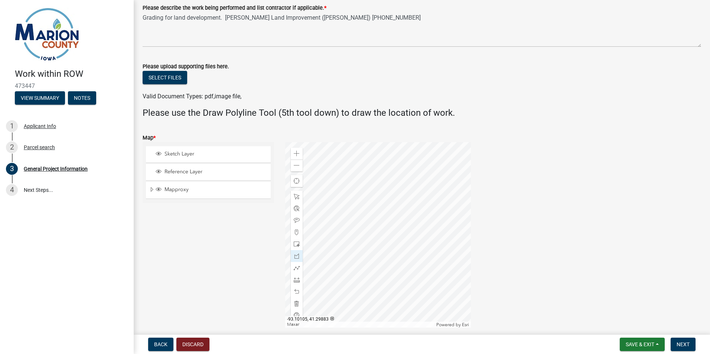
click at [421, 193] on div at bounding box center [378, 235] width 186 height 186
click at [337, 192] on div at bounding box center [378, 235] width 186 height 186
click at [336, 188] on div at bounding box center [378, 235] width 186 height 186
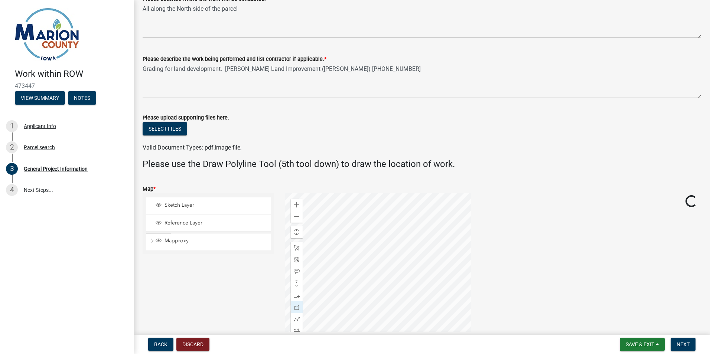
scroll to position [223, 0]
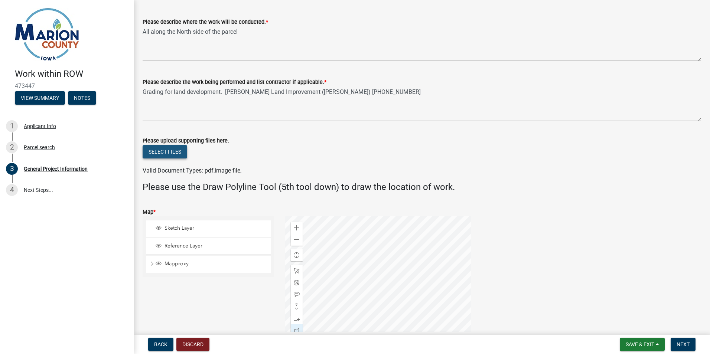
click at [162, 151] on button "Select files" at bounding box center [165, 151] width 45 height 13
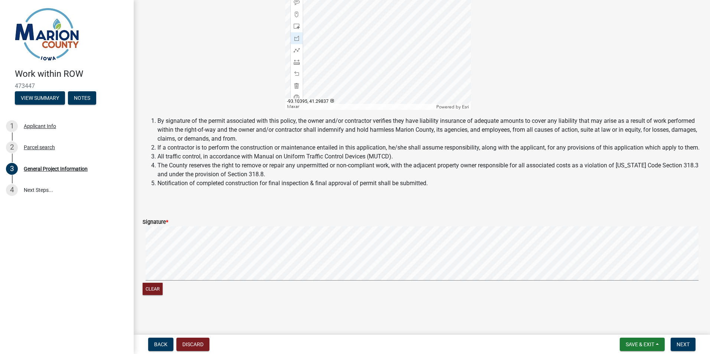
scroll to position [552, 0]
click at [158, 289] on button "Clear" at bounding box center [153, 289] width 20 height 12
click at [165, 282] on signature-pad at bounding box center [422, 254] width 559 height 56
click at [155, 290] on button "Clear" at bounding box center [153, 289] width 20 height 12
click at [685, 344] on span "Next" at bounding box center [683, 345] width 13 height 6
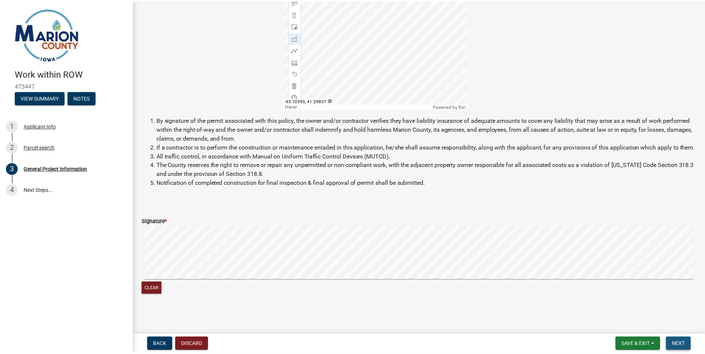
scroll to position [0, 0]
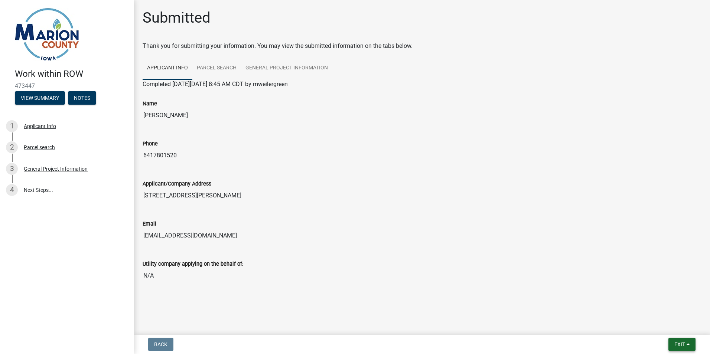
click at [681, 348] on span "Exit" at bounding box center [680, 345] width 11 height 6
click at [666, 325] on button "Save & Exit" at bounding box center [666, 326] width 59 height 18
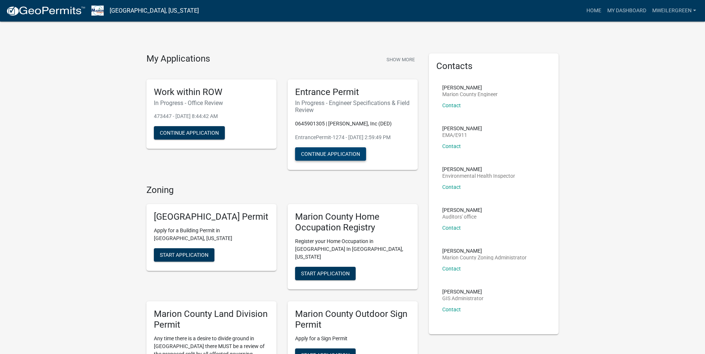
click at [336, 153] on button "Continue Application" at bounding box center [330, 154] width 71 height 13
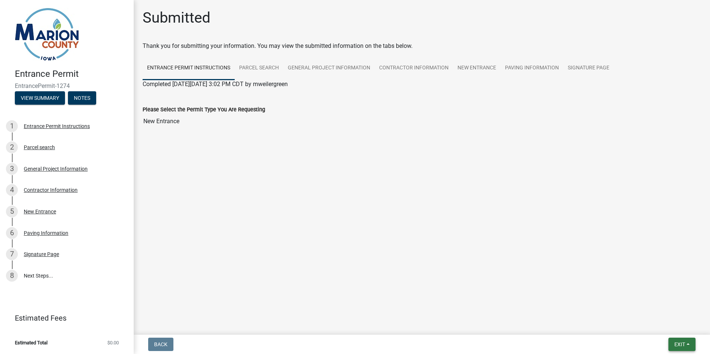
click at [673, 346] on button "Exit" at bounding box center [682, 344] width 27 height 13
click at [656, 326] on button "Save & Exit" at bounding box center [666, 326] width 59 height 18
